Goal: Information Seeking & Learning: Learn about a topic

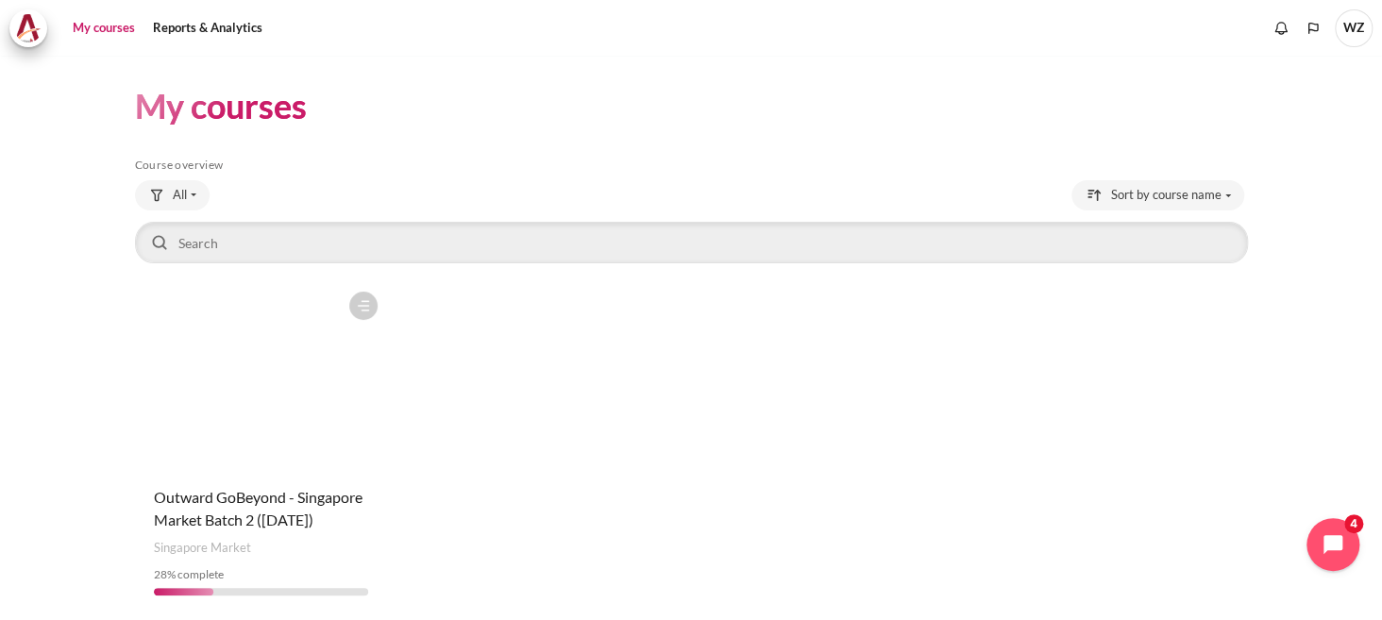
click at [345, 460] on figure "Content" at bounding box center [261, 376] width 253 height 189
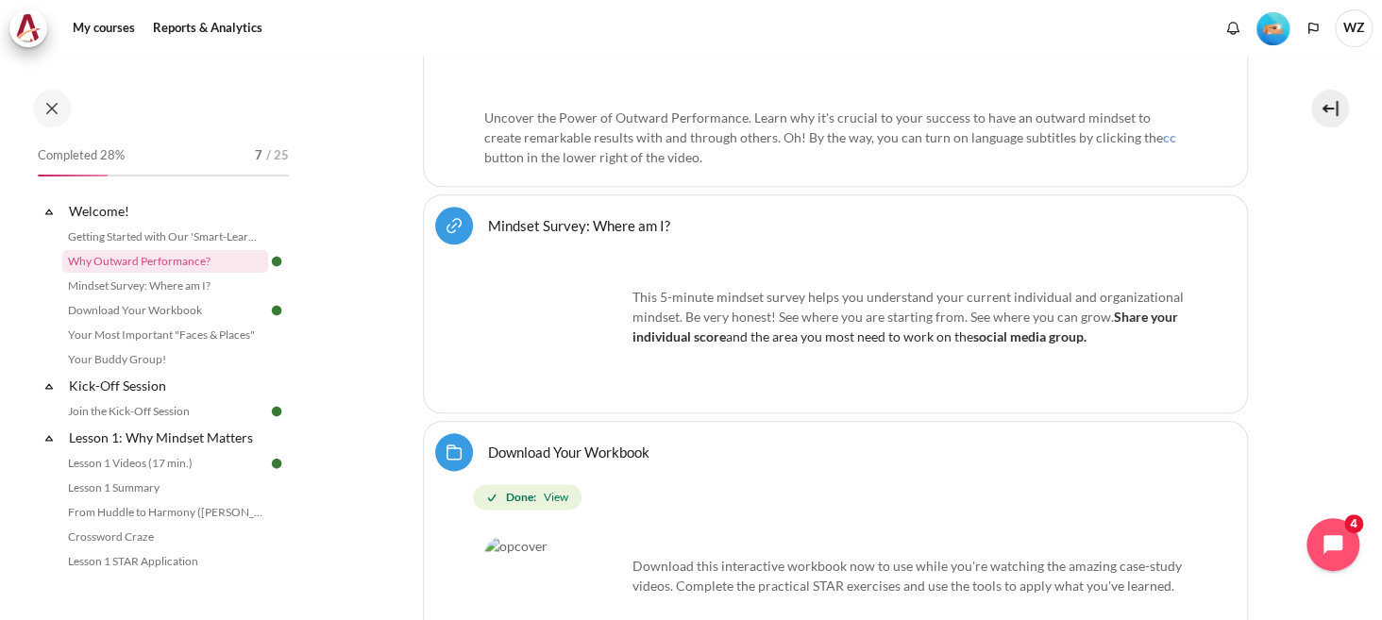
scroll to position [1322, 0]
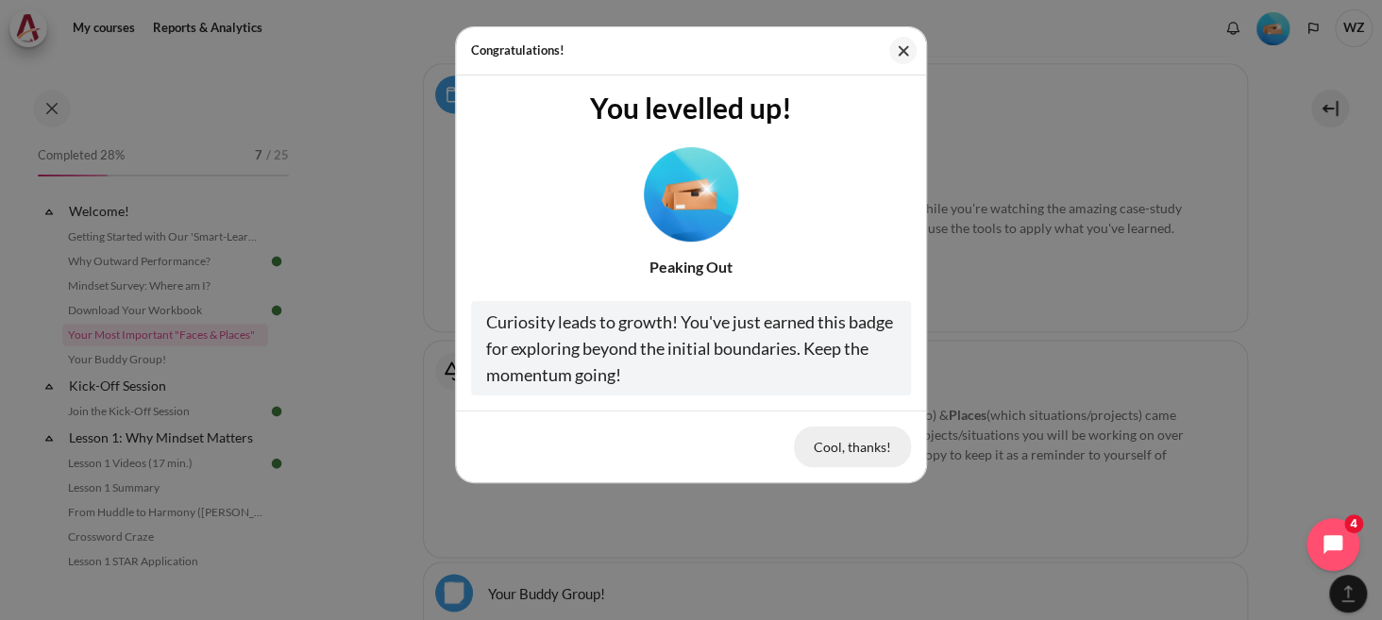
click at [861, 448] on button "Cool, thanks!" at bounding box center [852, 447] width 117 height 40
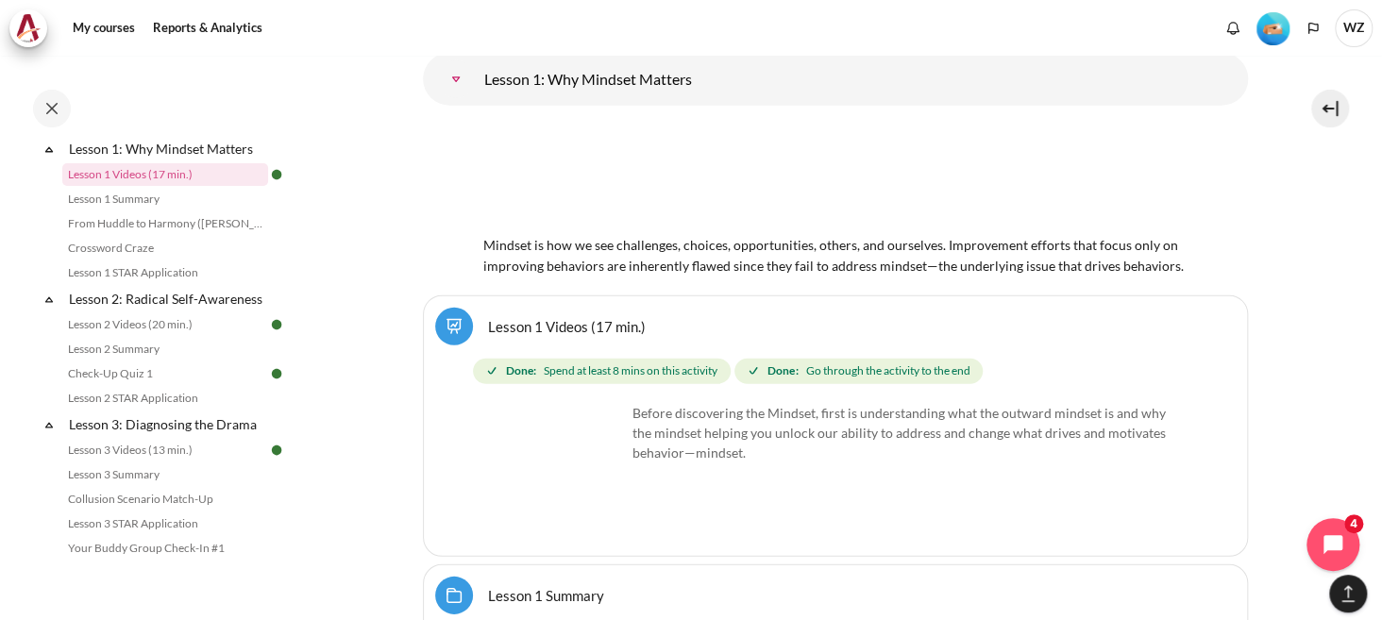
scroll to position [572, 0]
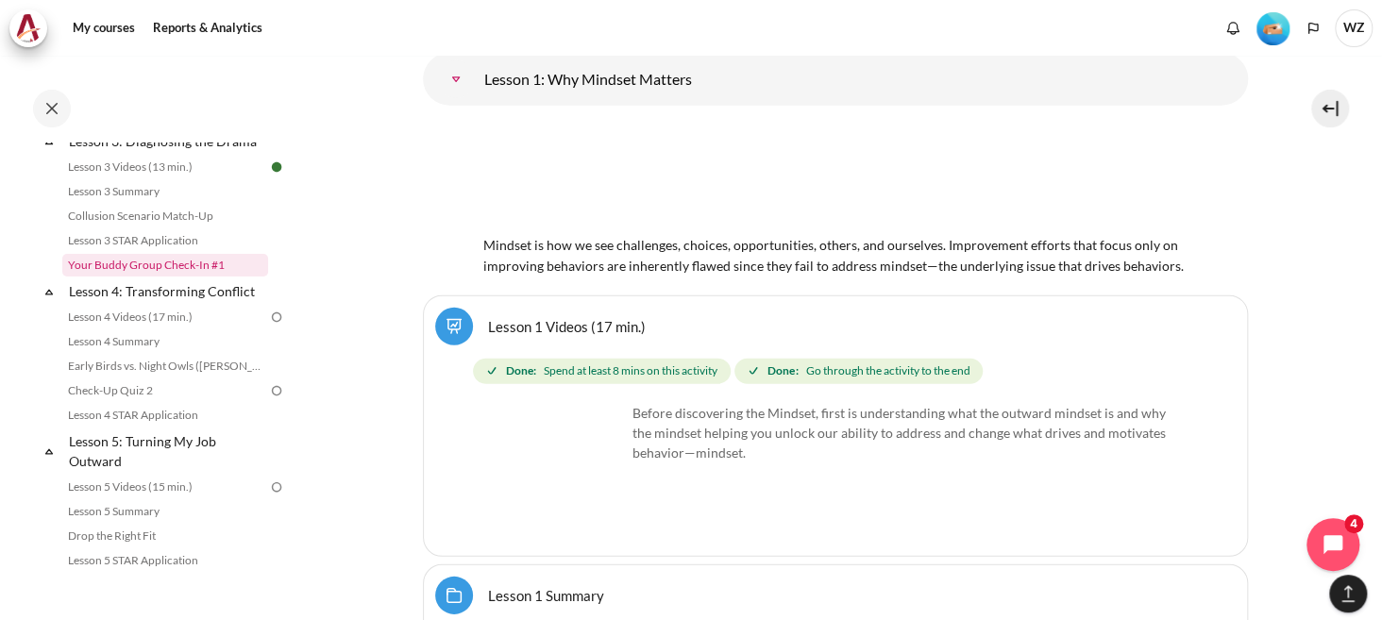
click at [185, 277] on link "Your Buddy Group Check-In #1" at bounding box center [165, 265] width 206 height 23
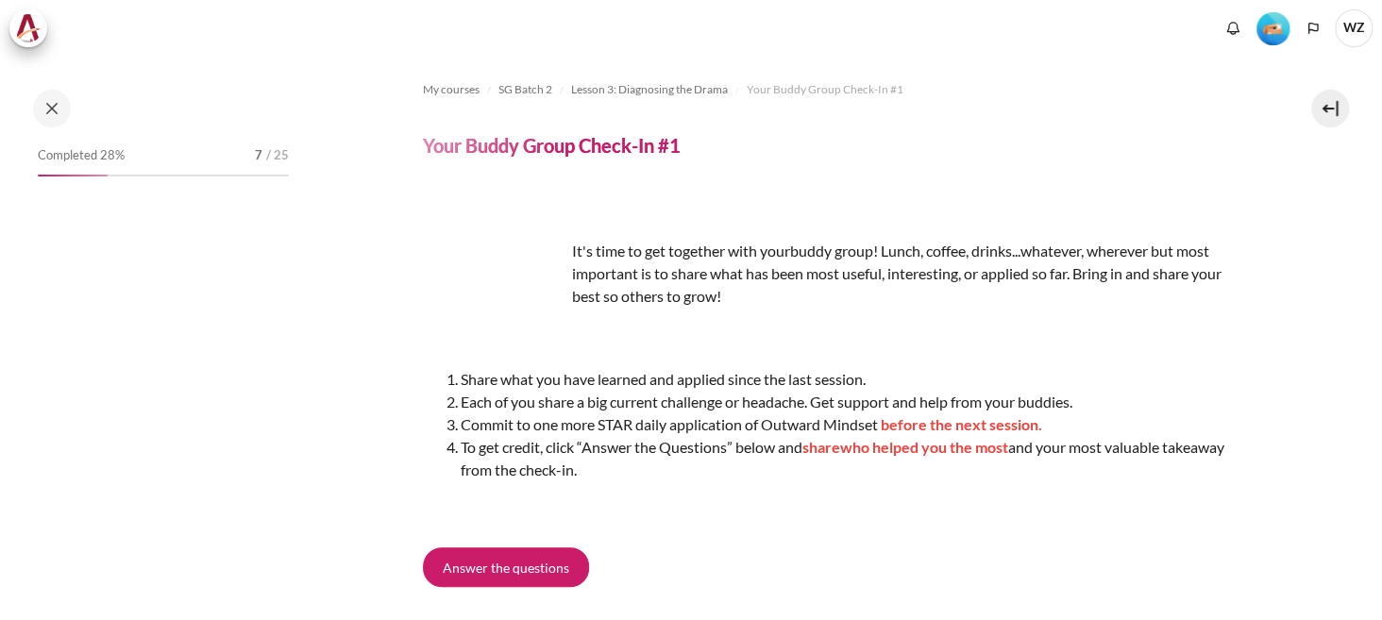
scroll to position [190, 0]
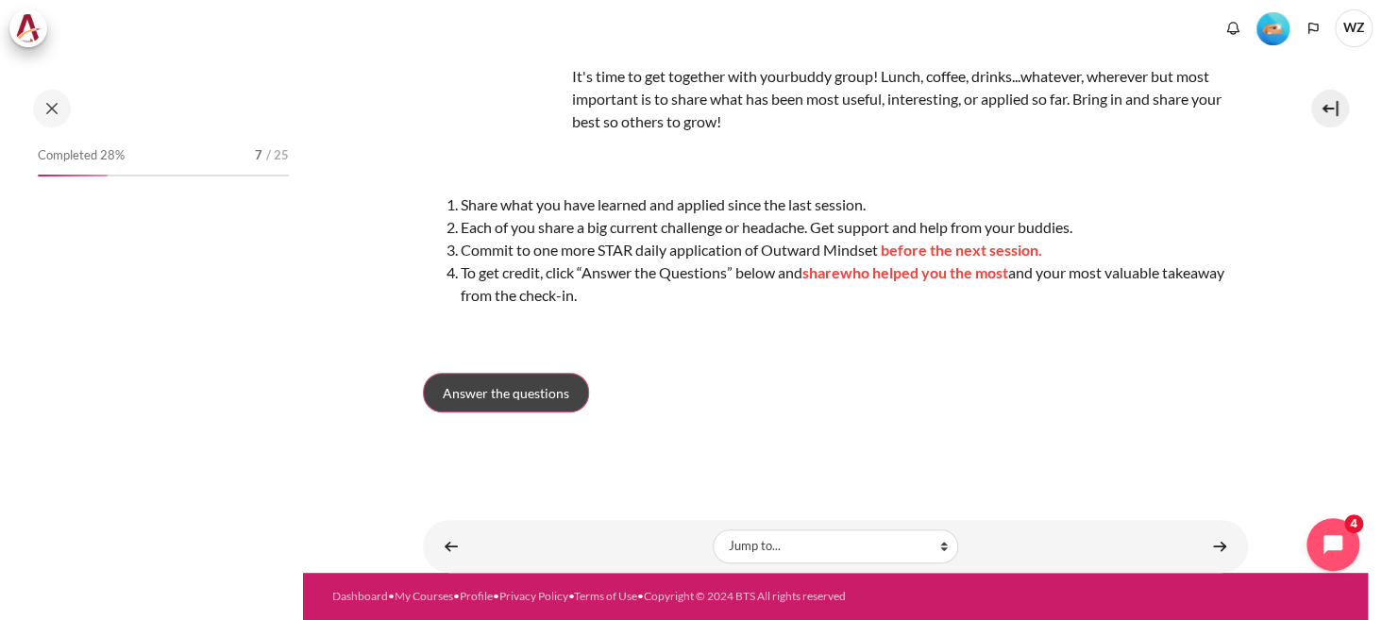
click at [545, 383] on span "Answer the questions" at bounding box center [506, 393] width 127 height 20
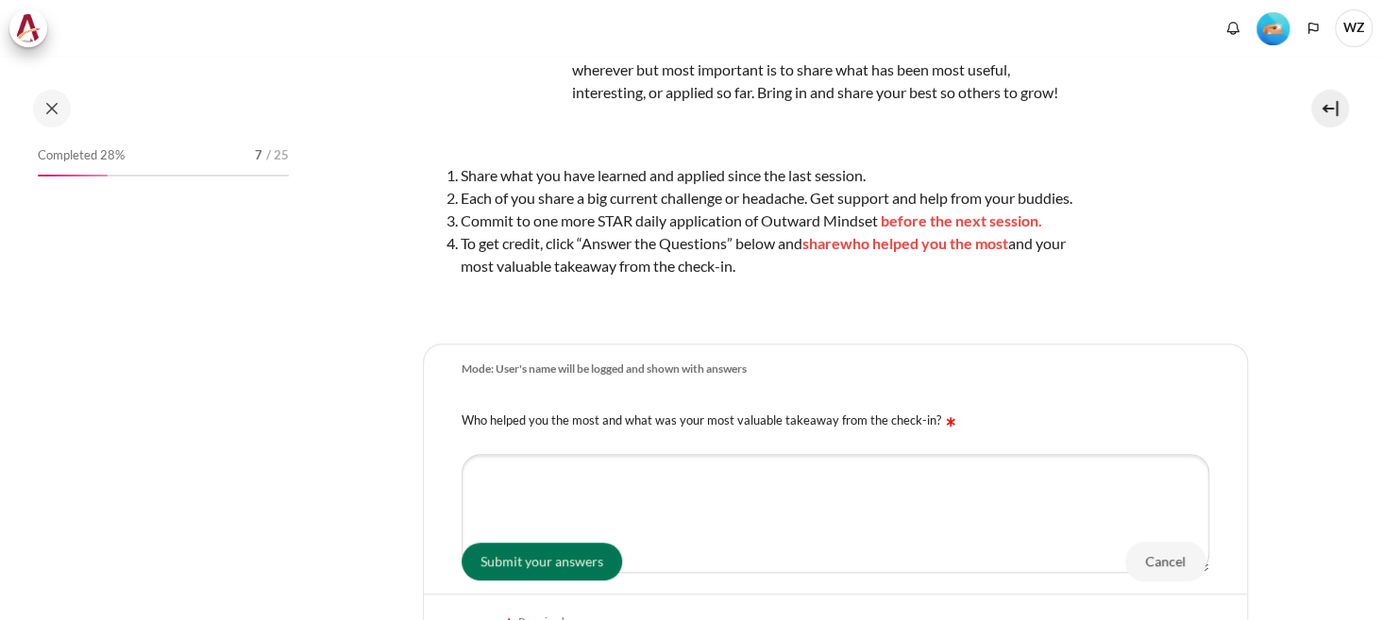
scroll to position [502, 0]
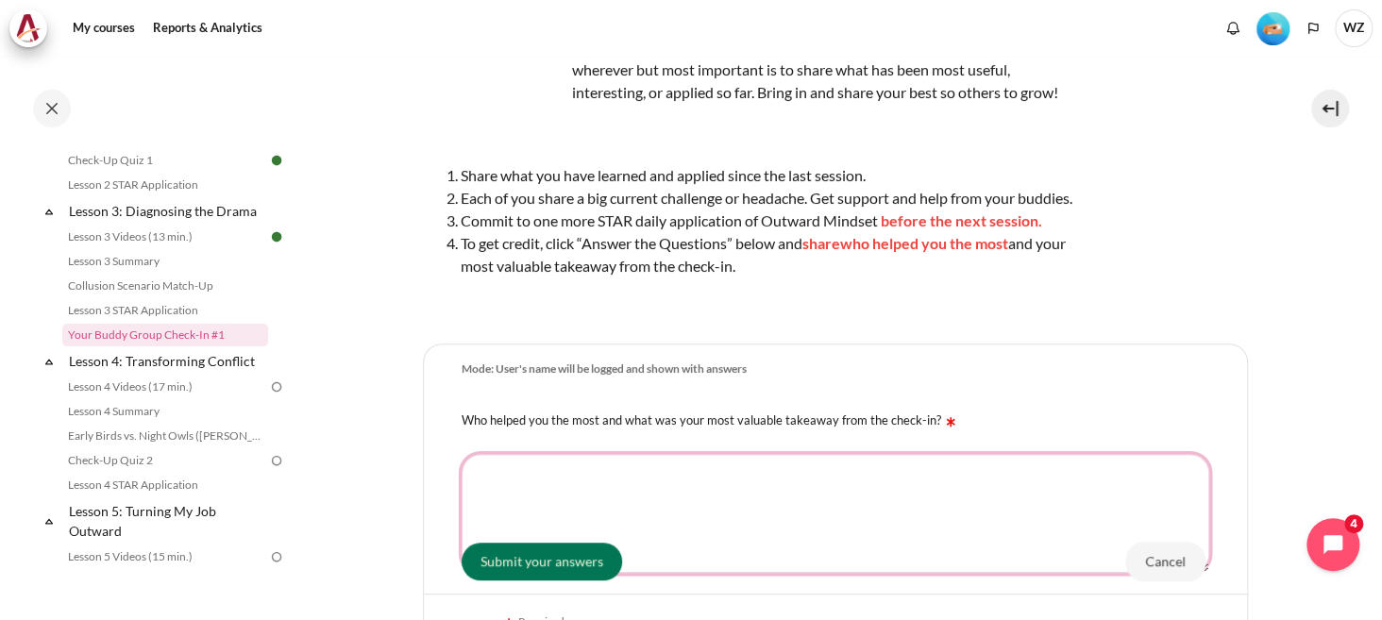
click at [686, 503] on textarea "Who helped you the most and what was your most valuable takeaway from the check…" at bounding box center [836, 513] width 748 height 119
type textarea "To update"
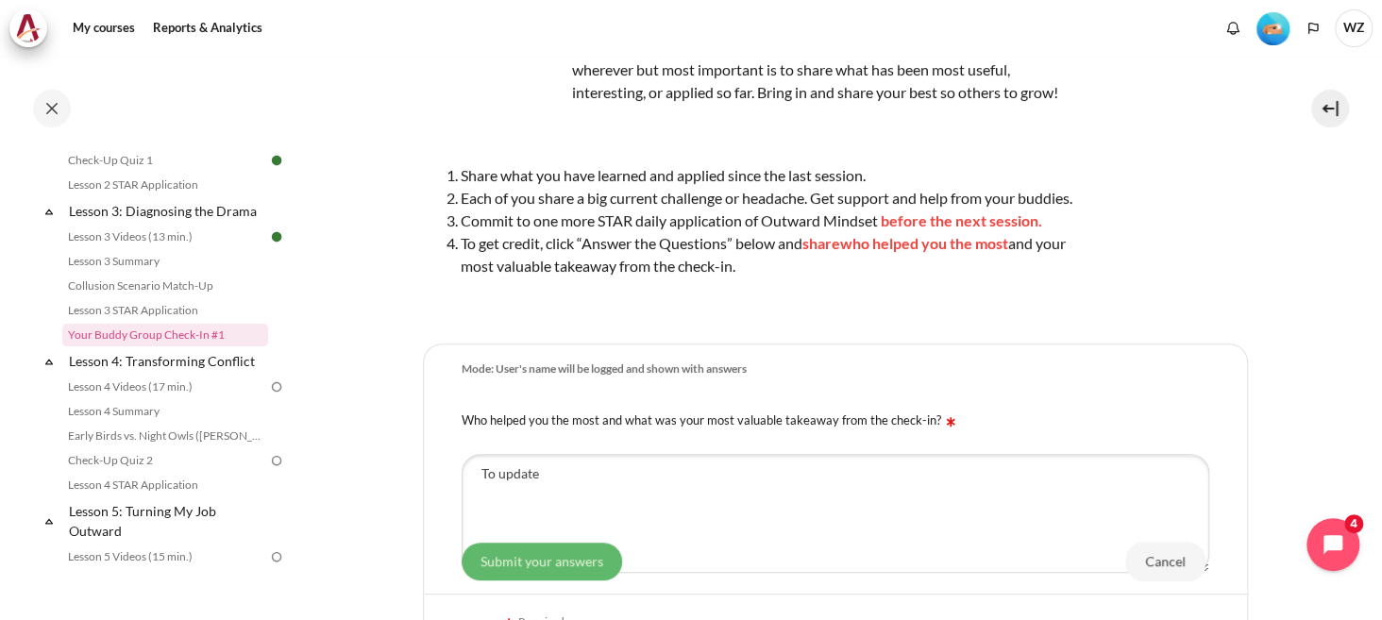
click at [560, 553] on input "Submit your answers" at bounding box center [542, 561] width 161 height 38
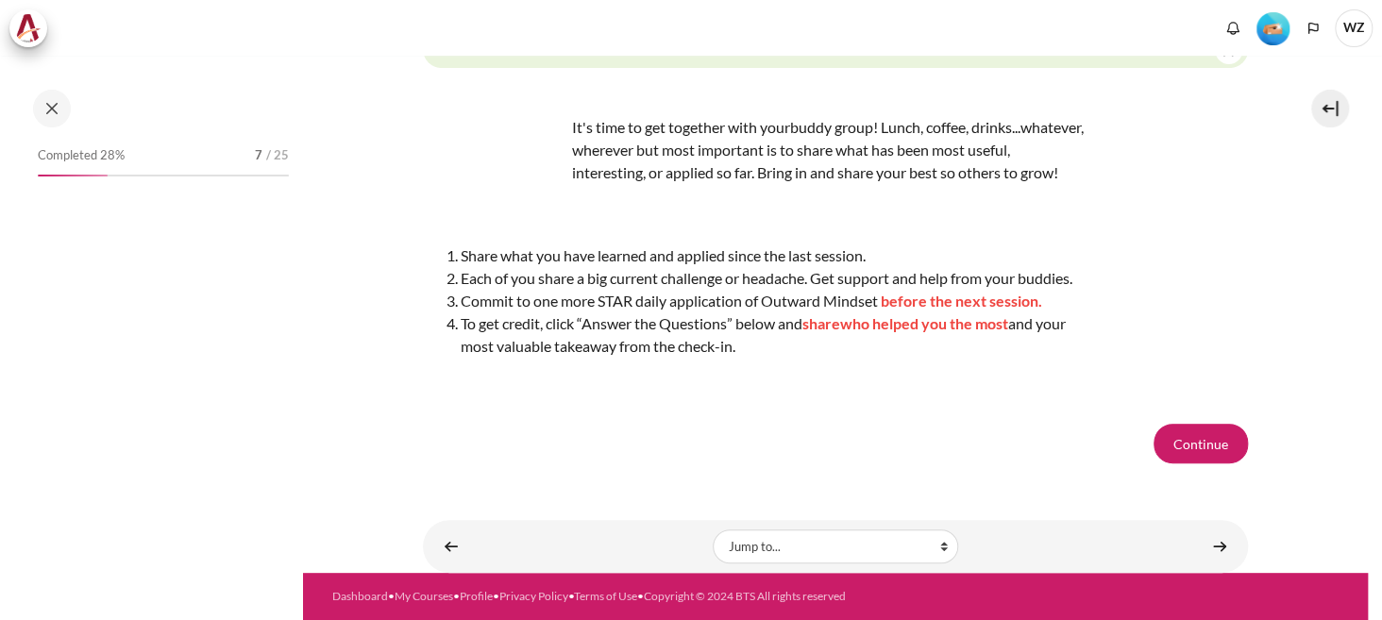
scroll to position [502, 0]
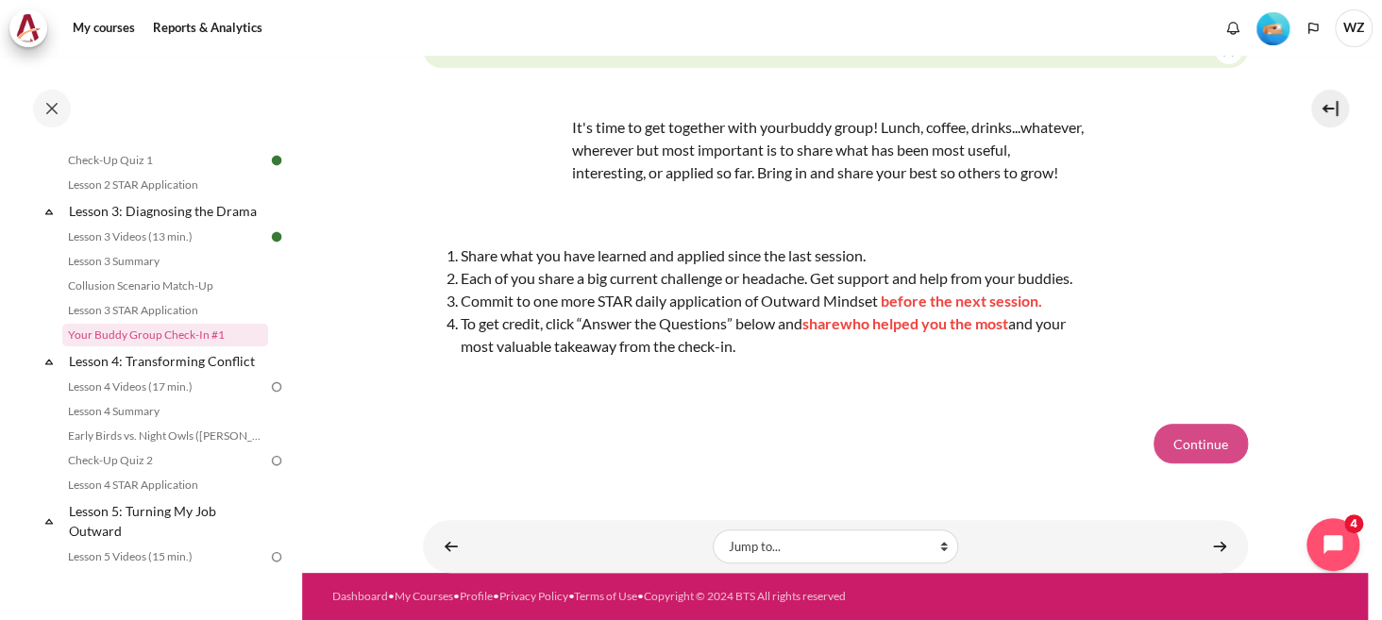
click at [1214, 426] on button "Continue" at bounding box center [1201, 444] width 94 height 40
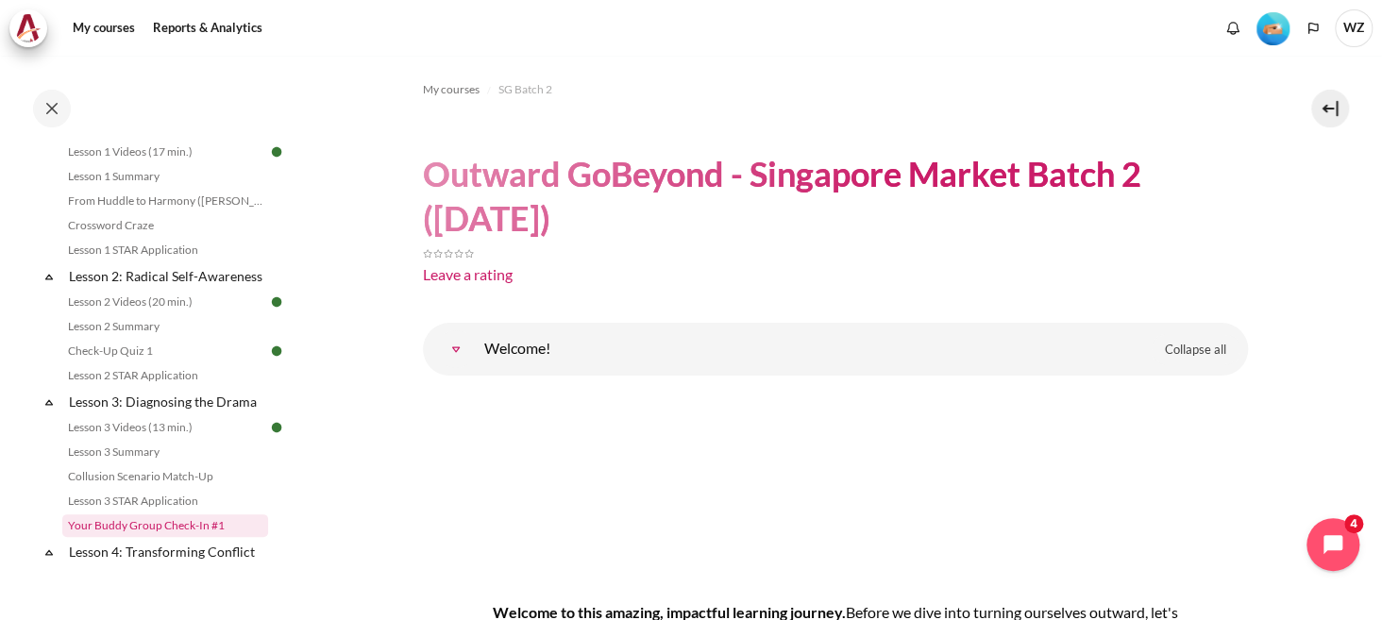
scroll to position [471, 0]
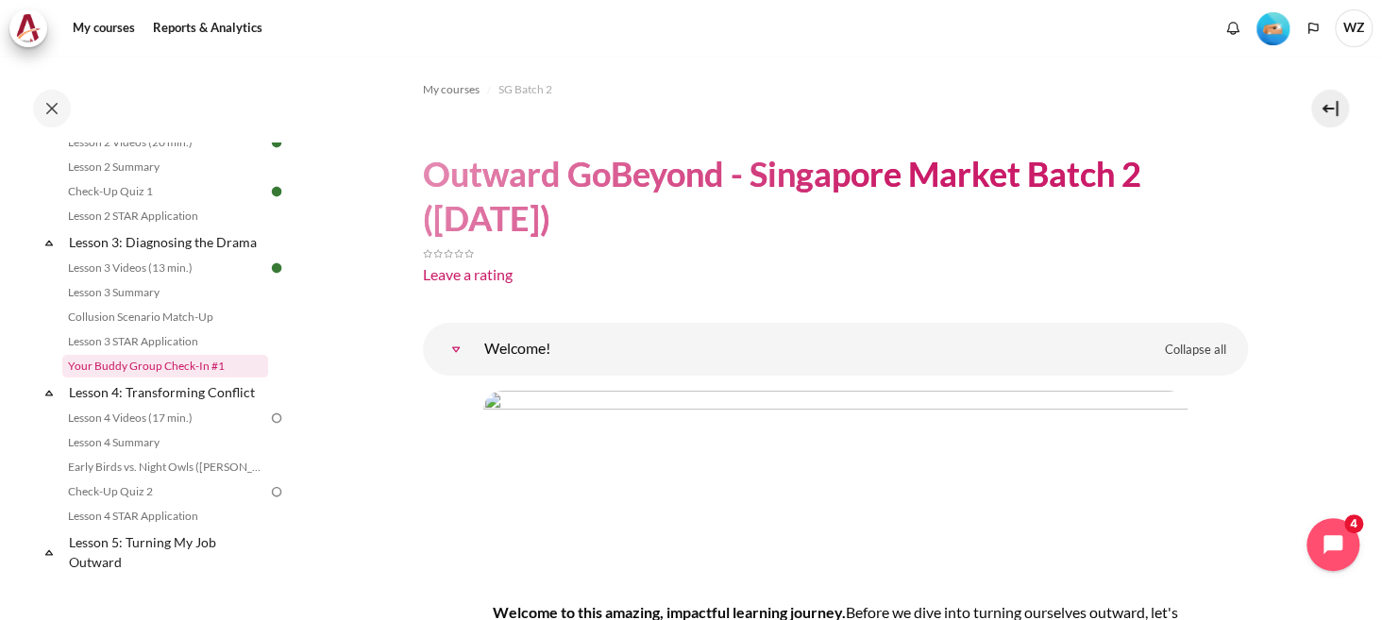
click at [203, 378] on link "Your Buddy Group Check-In #1" at bounding box center [165, 366] width 206 height 23
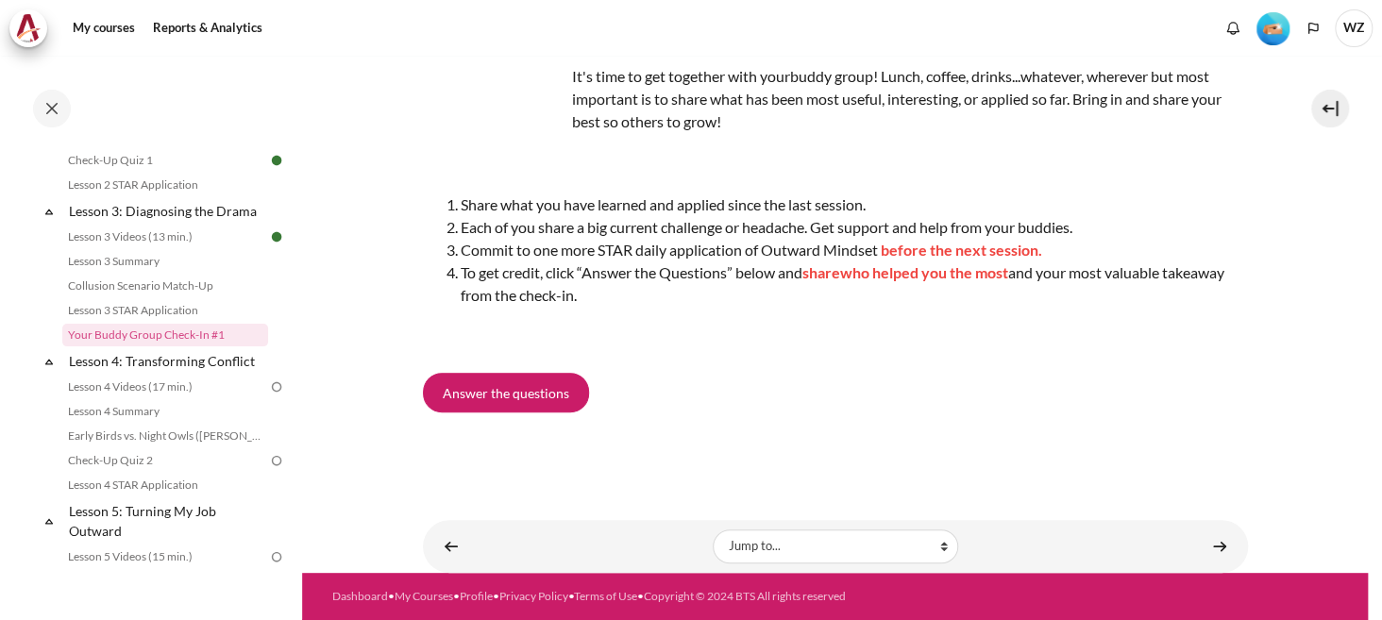
scroll to position [190, 0]
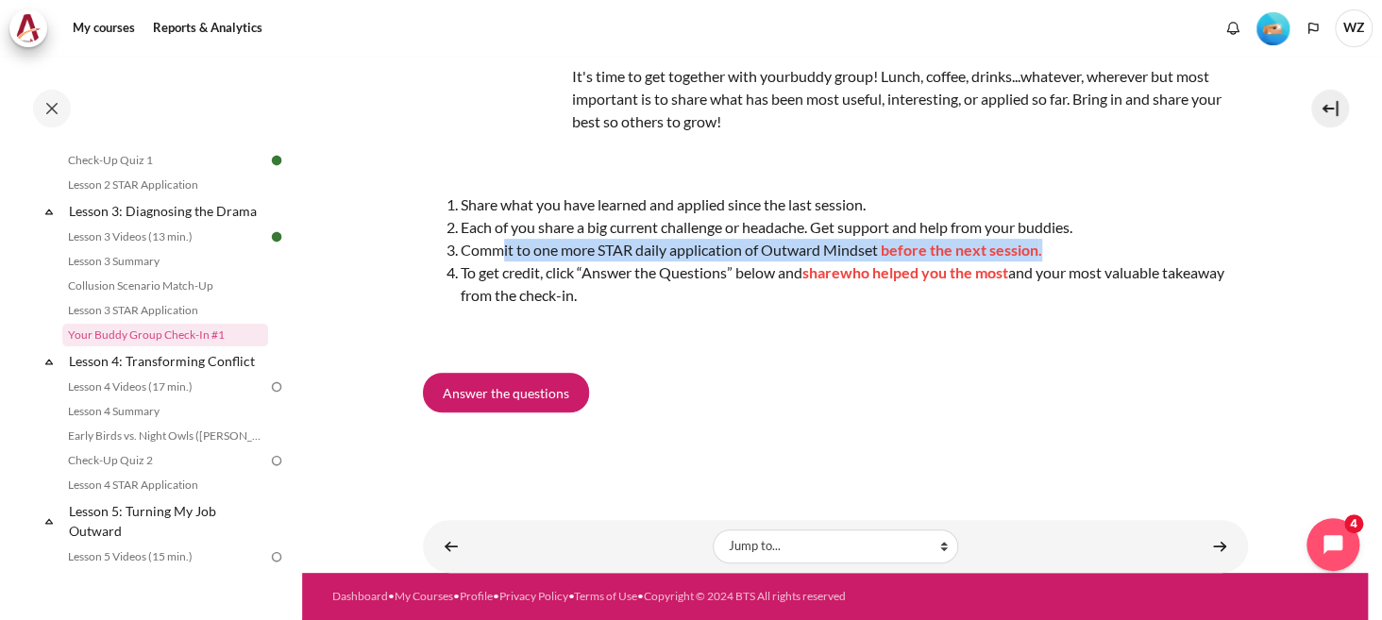
drag, startPoint x: 499, startPoint y: 239, endPoint x: 1092, endPoint y: 238, distance: 593.9
click at [1092, 239] on li "Commit to one more STAR daily application of Outward Mindset before the next se…" at bounding box center [854, 250] width 787 height 23
click at [175, 374] on link "Lesson 4: Transforming Conflict" at bounding box center [167, 360] width 202 height 25
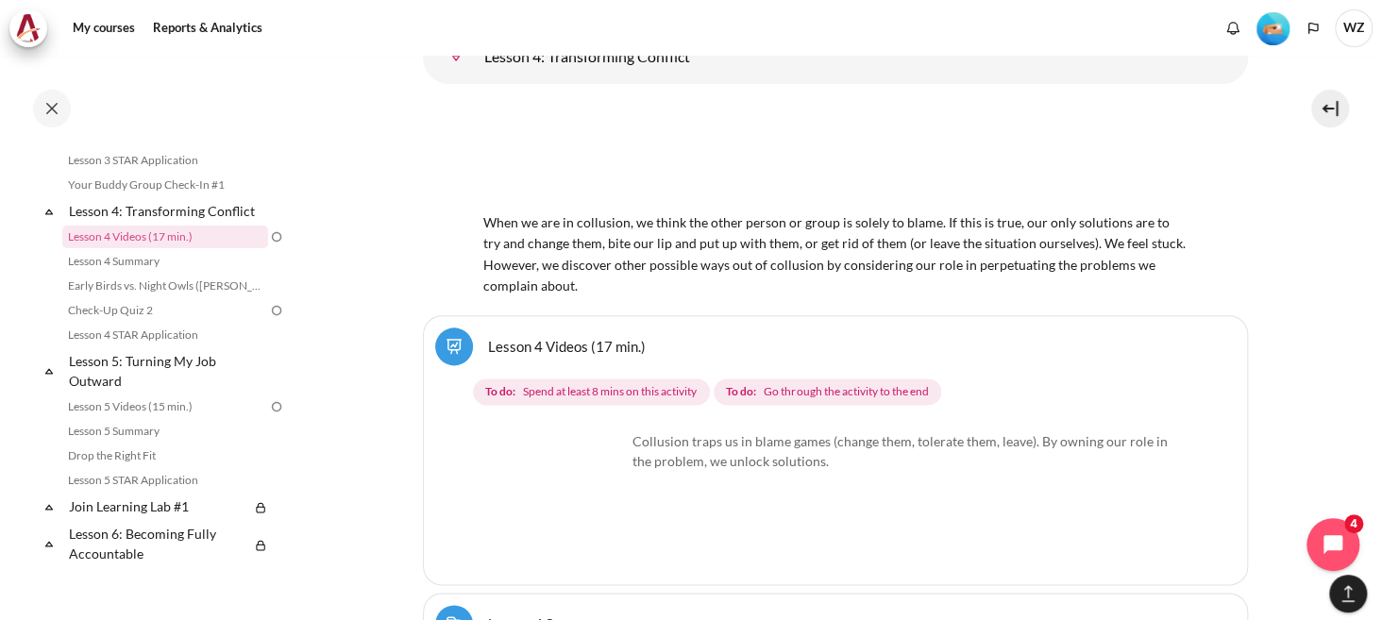
scroll to position [8509, 0]
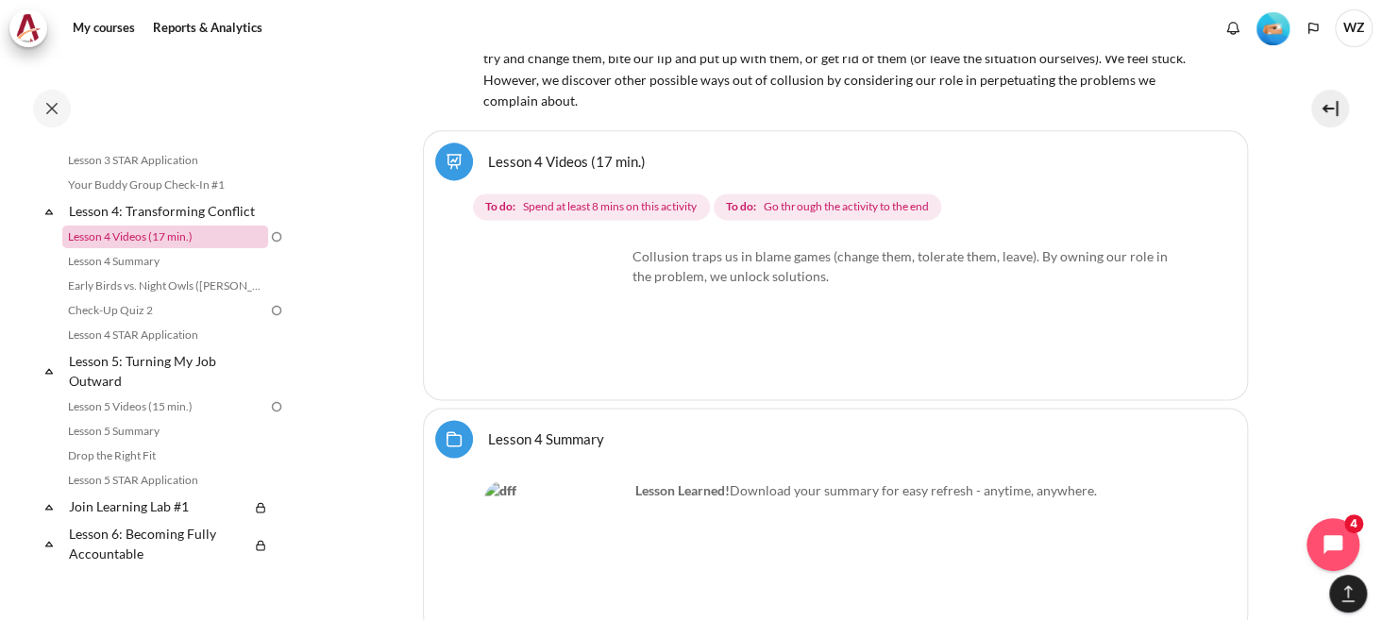
click at [199, 248] on link "Lesson 4 Videos (17 min.)" at bounding box center [165, 237] width 206 height 23
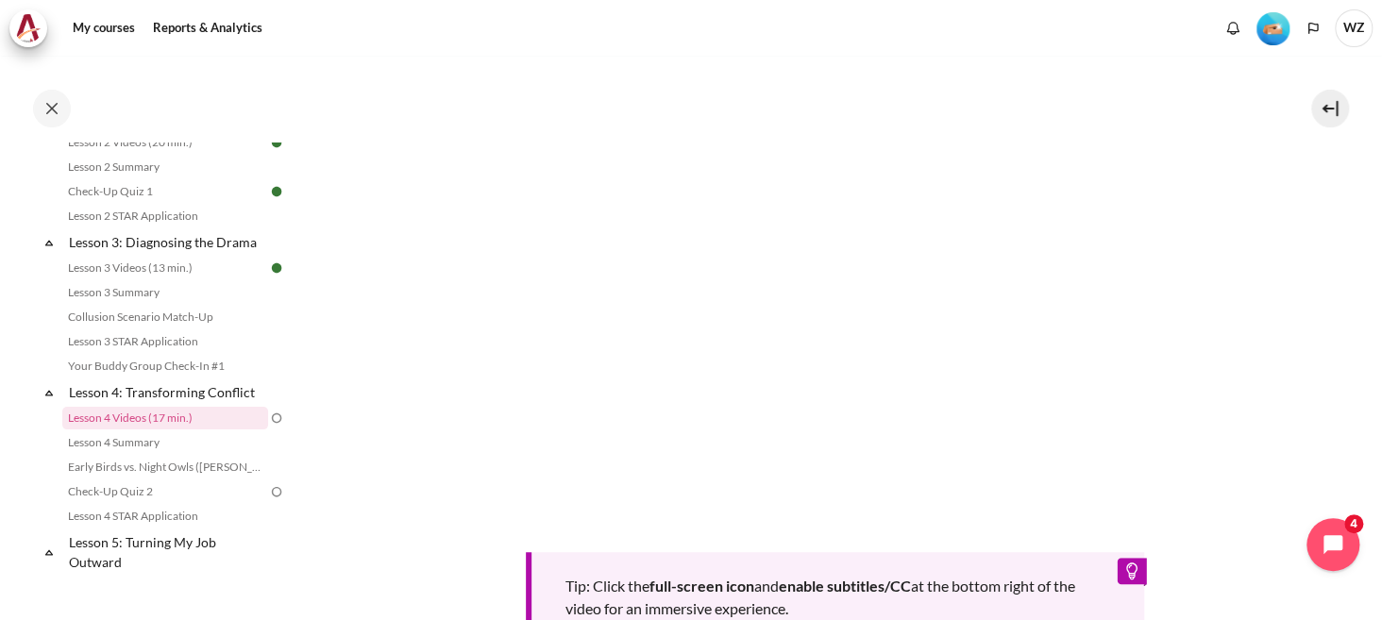
scroll to position [378, 0]
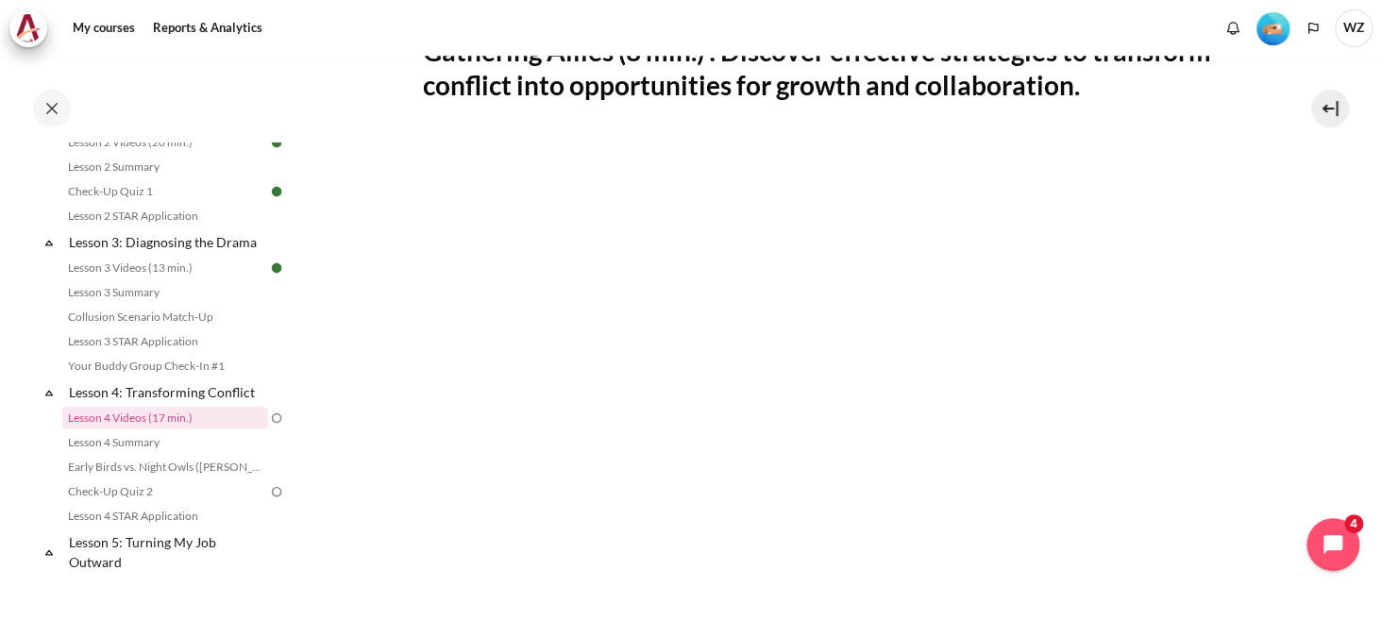
click at [812, 104] on div "Gathering Allies (8 min.) : Discover effective strategies to transform conflict…" at bounding box center [835, 432] width 825 height 898
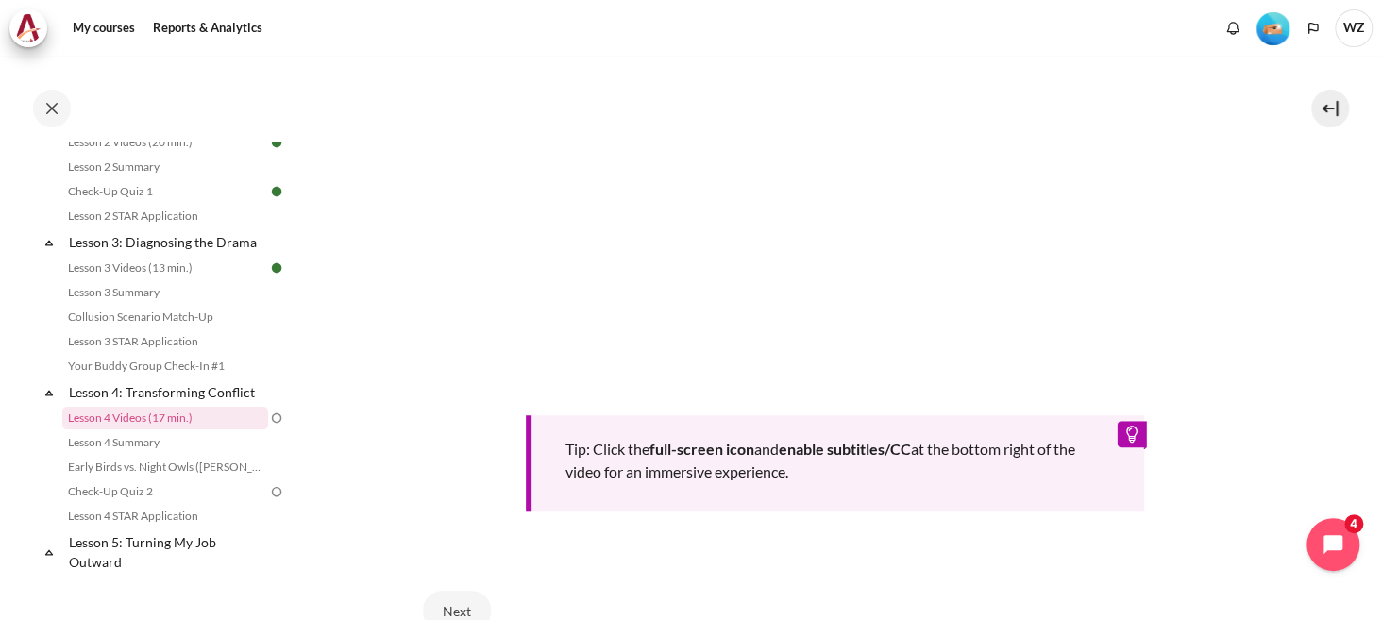
scroll to position [755, 0]
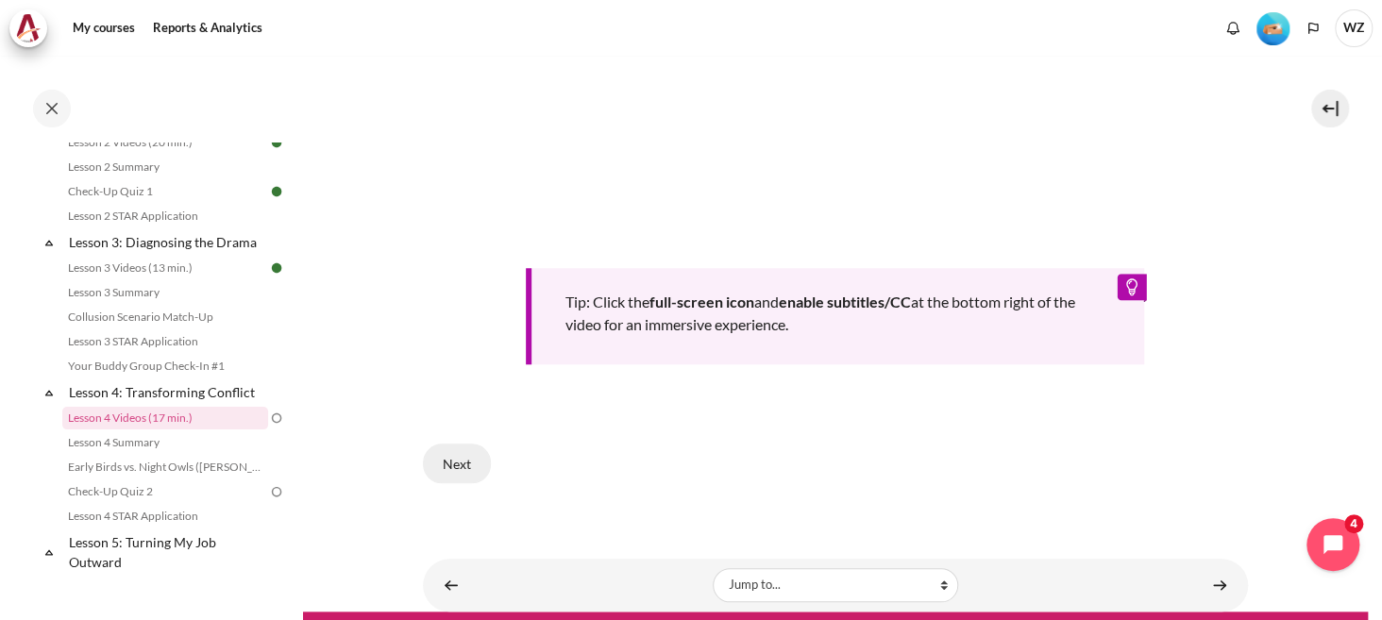
click at [459, 453] on button "Next" at bounding box center [457, 464] width 68 height 40
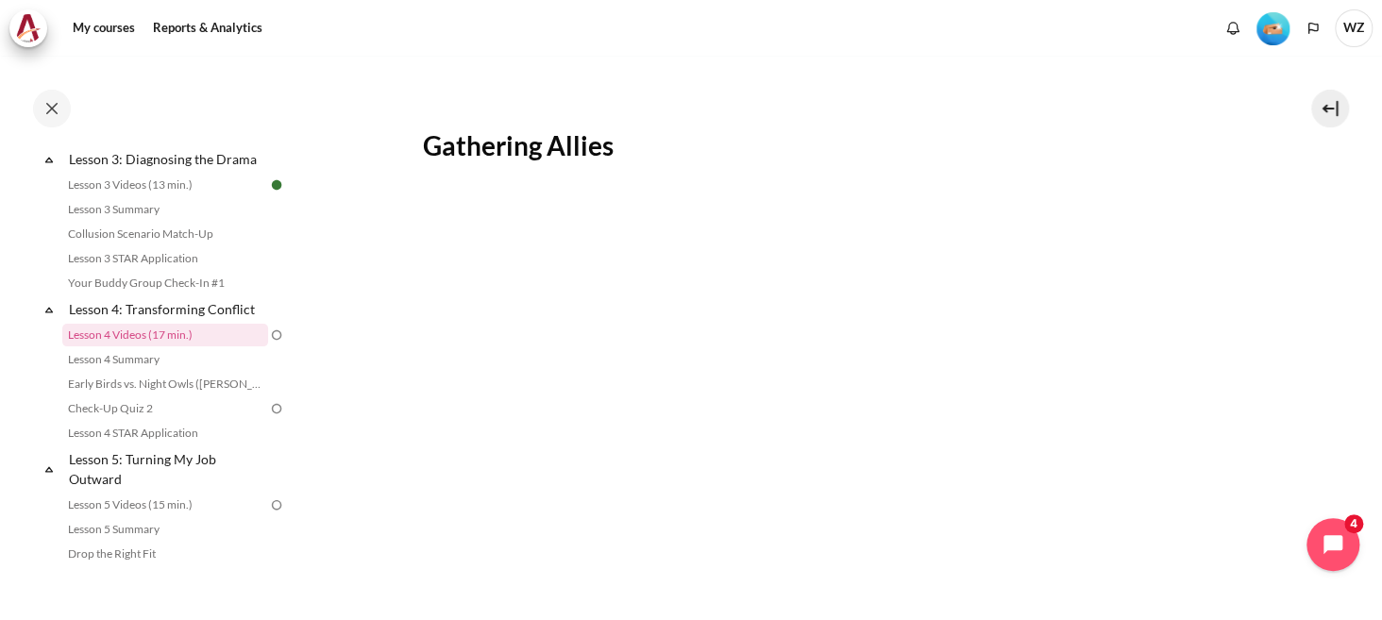
scroll to position [471, 0]
click at [555, 518] on button "Next" at bounding box center [559, 530] width 68 height 40
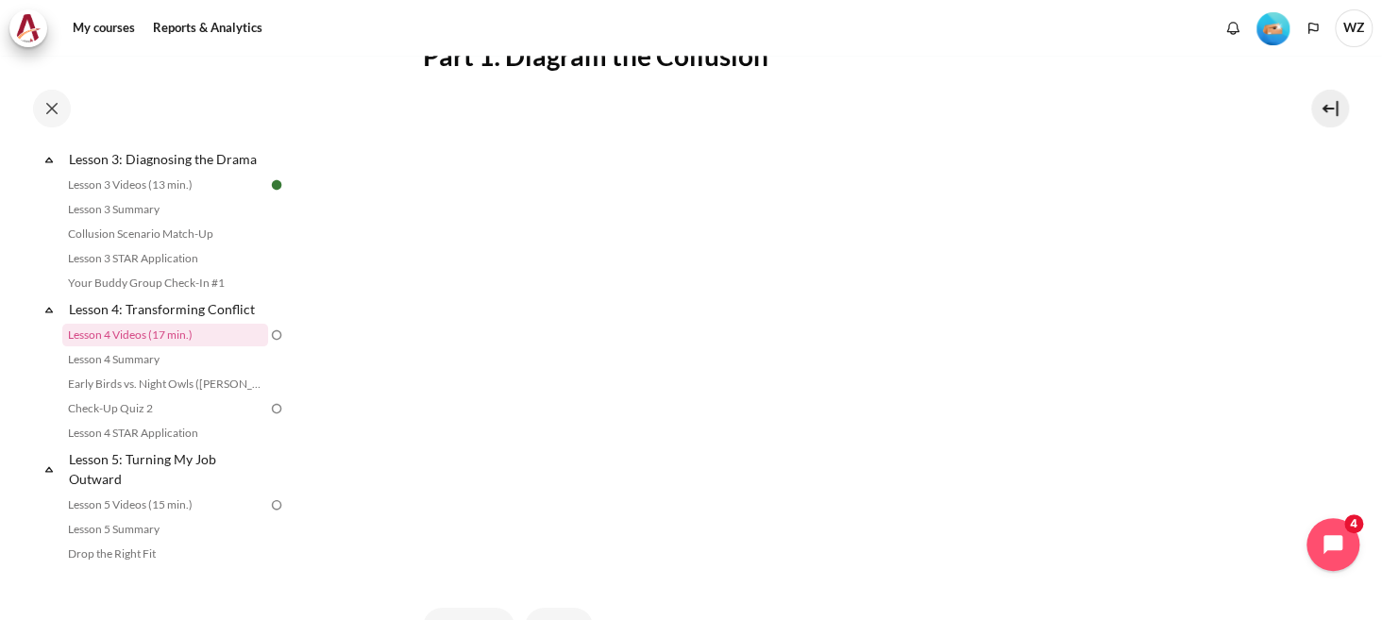
scroll to position [492, 0]
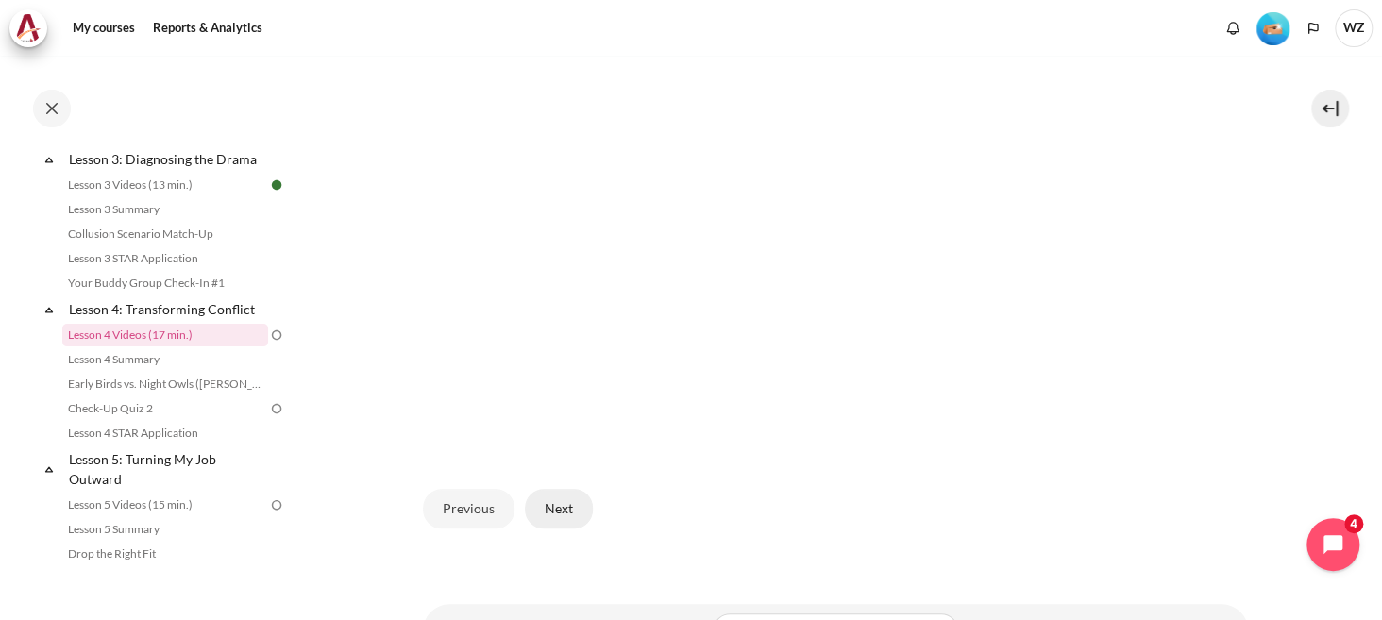
click at [581, 508] on button "Next" at bounding box center [559, 509] width 68 height 40
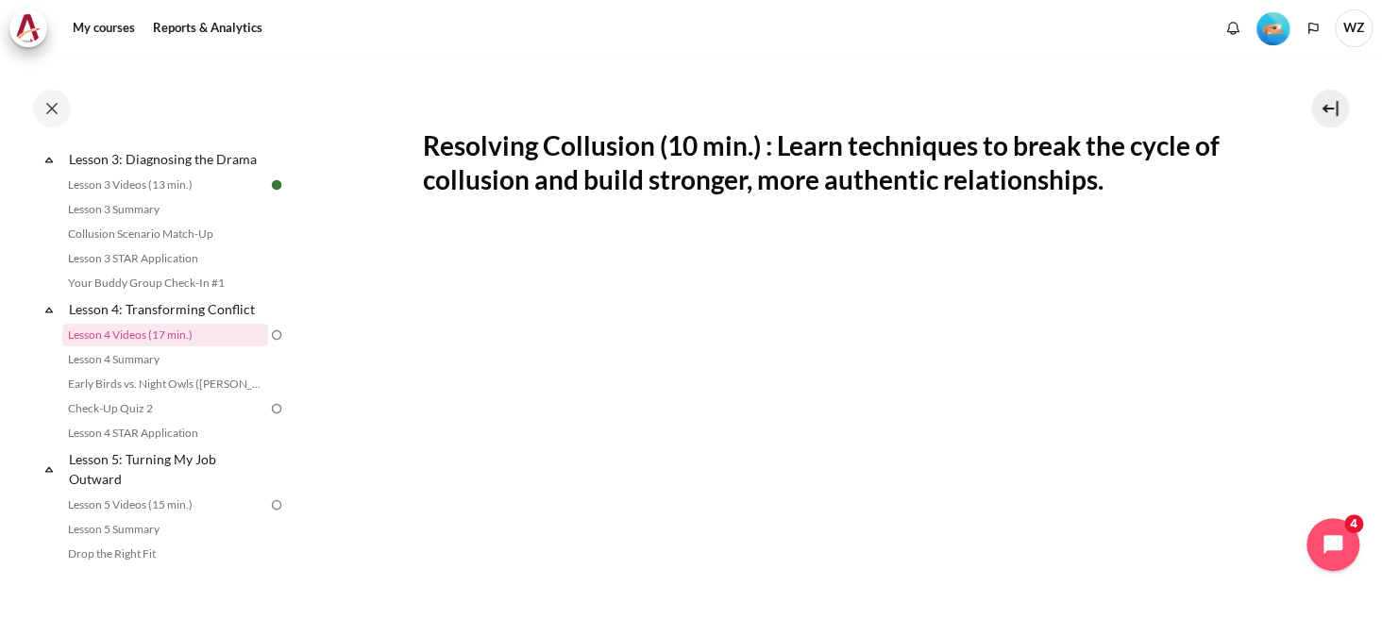
scroll to position [378, 0]
